Goal: Find specific page/section: Find specific page/section

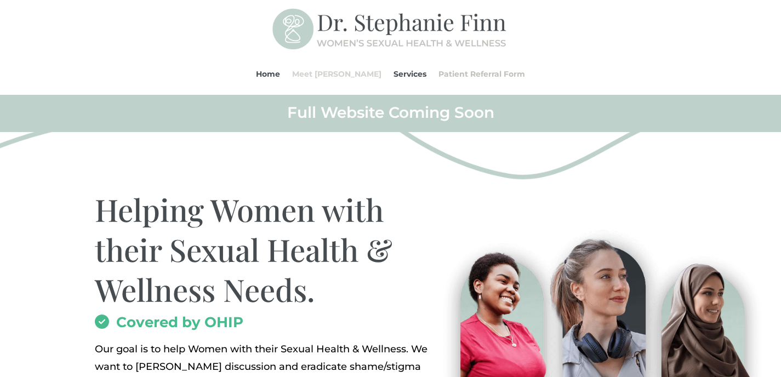
click at [337, 75] on link "Meet [PERSON_NAME]" at bounding box center [336, 74] width 89 height 42
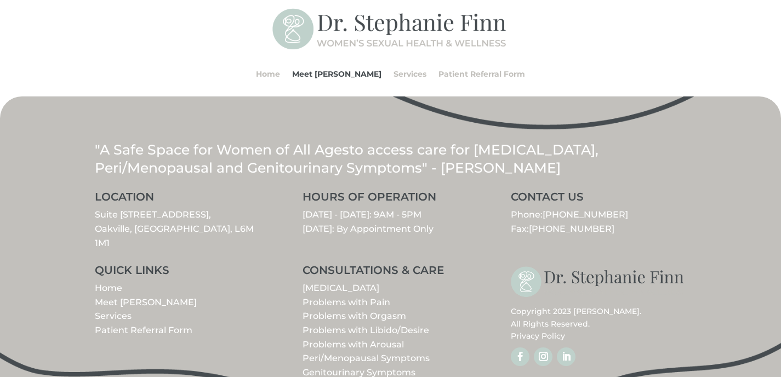
scroll to position [542, 0]
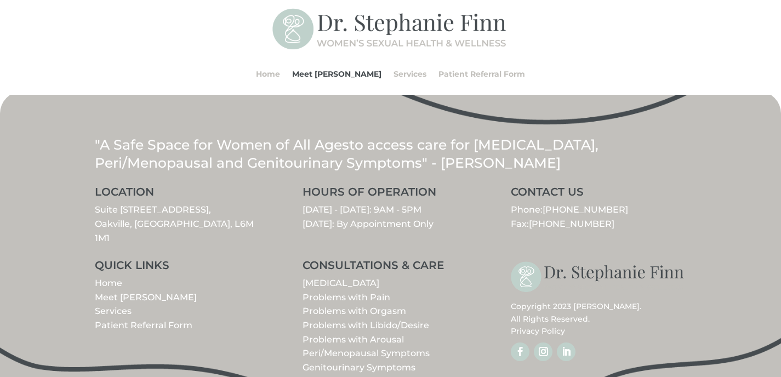
click at [395, 348] on link "Peri/Menopausal Symptoms" at bounding box center [365, 353] width 127 height 10
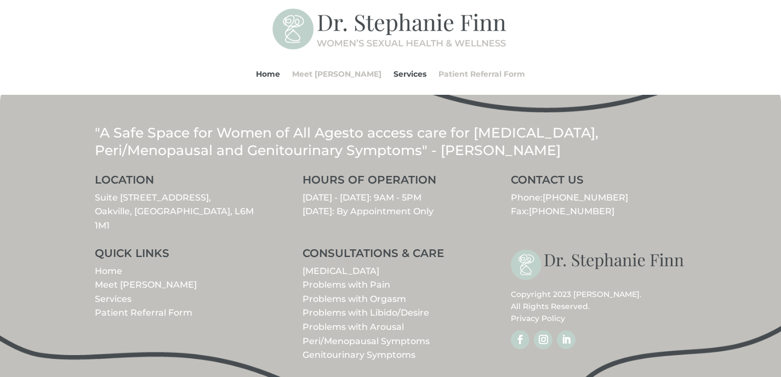
scroll to position [1322, 0]
click at [348, 349] on link "Genitourinary Symptoms" at bounding box center [358, 354] width 113 height 10
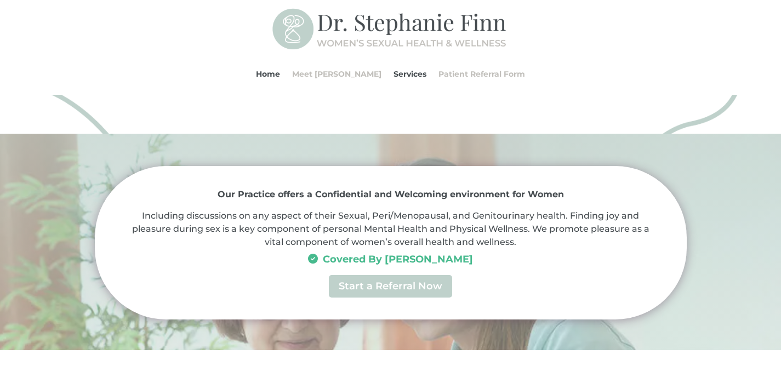
scroll to position [241, 0]
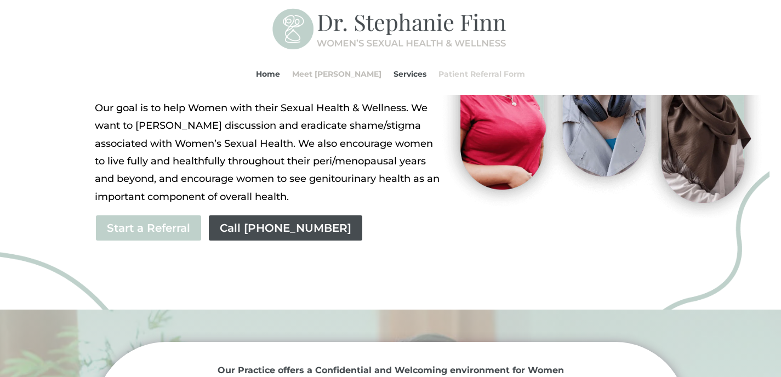
click at [449, 76] on link "Patient Referral Form" at bounding box center [481, 74] width 87 height 42
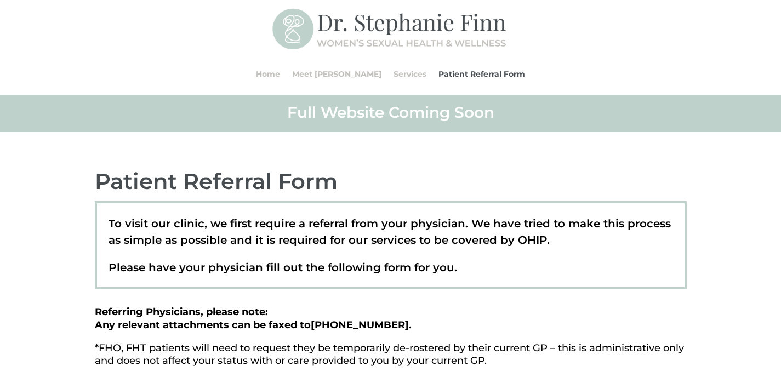
click at [377, 115] on h2 "Full Website Coming Soon" at bounding box center [391, 114] width 592 height 25
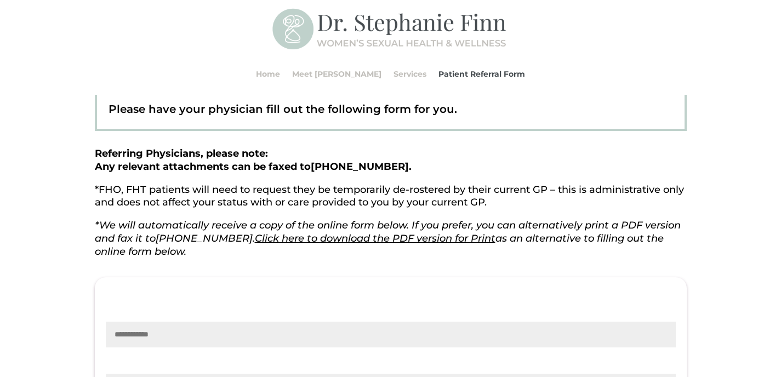
scroll to position [159, 0]
